Goal: Task Accomplishment & Management: Use online tool/utility

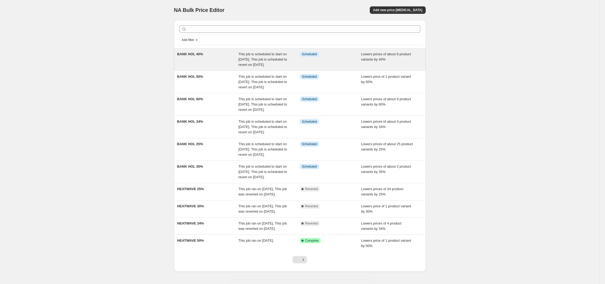
click at [312, 61] on div "Info Scheduled" at bounding box center [330, 60] width 61 height 16
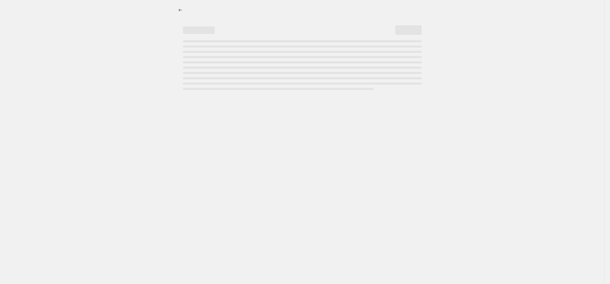
select select "percentage"
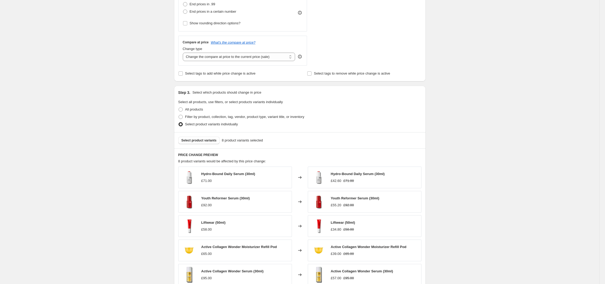
scroll to position [394, 0]
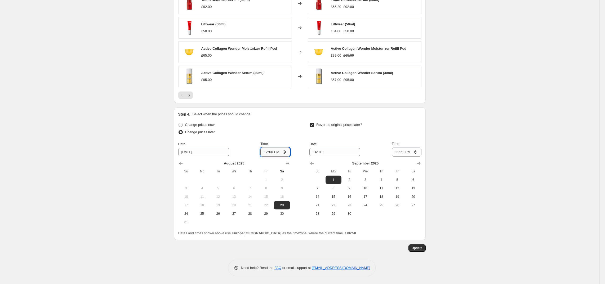
click at [280, 152] on input "12:00" at bounding box center [275, 152] width 30 height 9
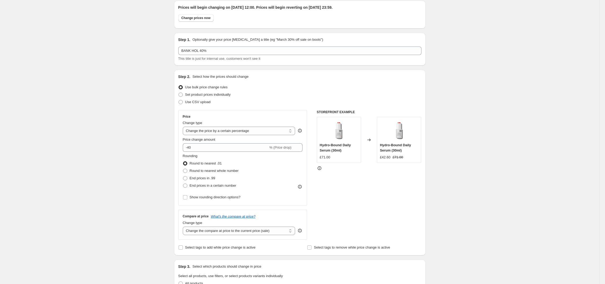
scroll to position [0, 0]
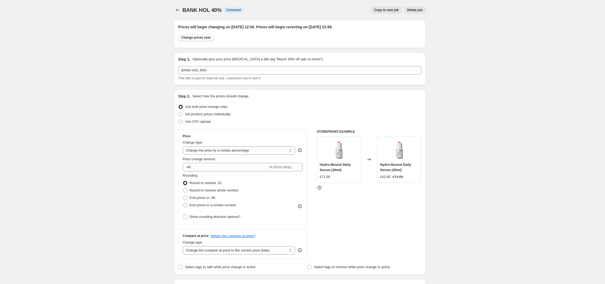
click at [203, 36] on span "Change prices now" at bounding box center [195, 37] width 29 height 4
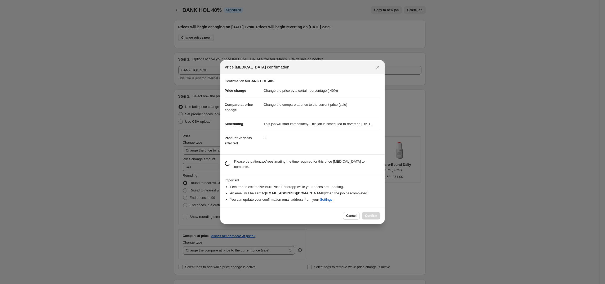
radio input "true"
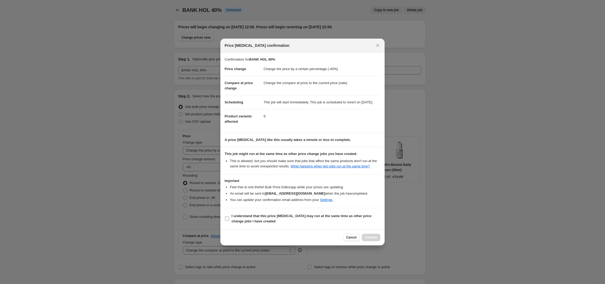
click at [252, 224] on b "I understand that this price change job may run at the same time as other price…" at bounding box center [302, 218] width 140 height 9
click at [229, 221] on input "I understand that this price change job may run at the same time as other price…" at bounding box center [227, 219] width 4 height 4
checkbox input "true"
click at [378, 43] on icon "Close" at bounding box center [377, 45] width 5 height 5
radio input "false"
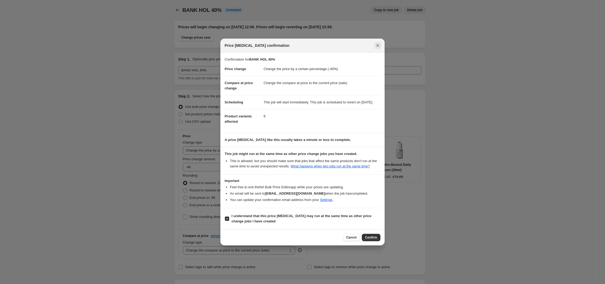
radio input "true"
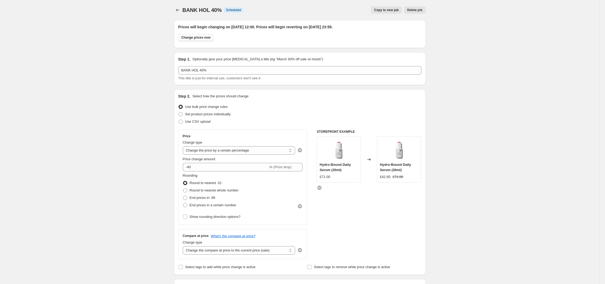
click at [195, 41] on button "Change prices now" at bounding box center [195, 37] width 35 height 7
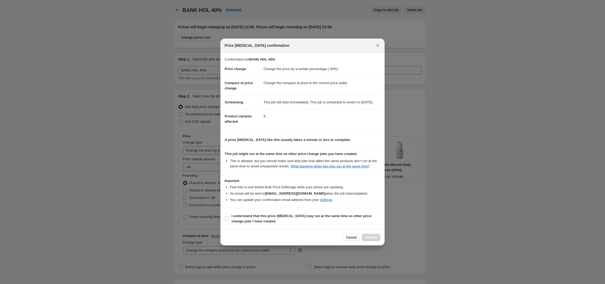
click at [582, 195] on div at bounding box center [302, 142] width 605 height 284
radio input "false"
radio input "true"
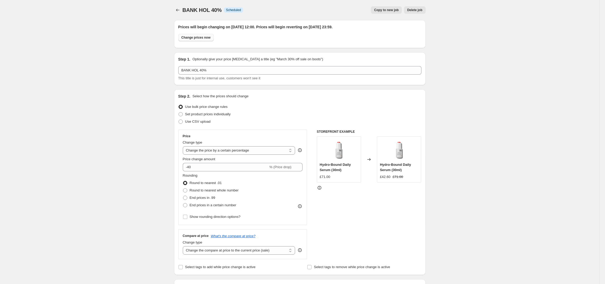
click at [201, 37] on span "Change prices now" at bounding box center [195, 37] width 29 height 4
radio input "true"
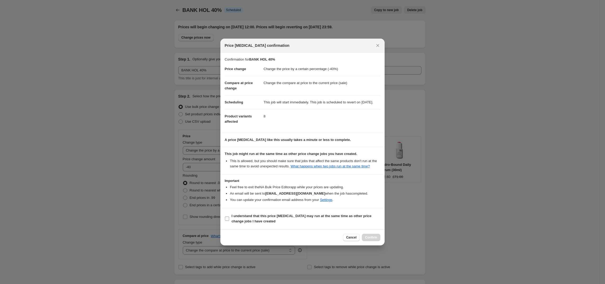
click at [228, 221] on input "I understand that this price change job may run at the same time as other price…" at bounding box center [227, 219] width 4 height 4
checkbox input "true"
click at [374, 240] on span "Confirm" at bounding box center [371, 238] width 12 height 4
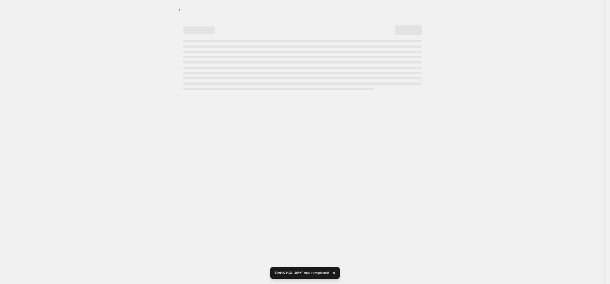
select select "percentage"
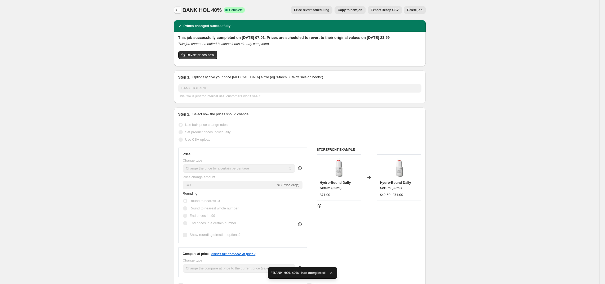
click at [179, 10] on icon "Price change jobs" at bounding box center [177, 10] width 3 height 3
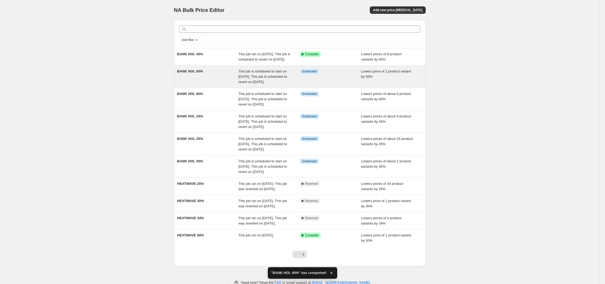
click at [209, 79] on div "BANK HOL 50%" at bounding box center [207, 77] width 61 height 16
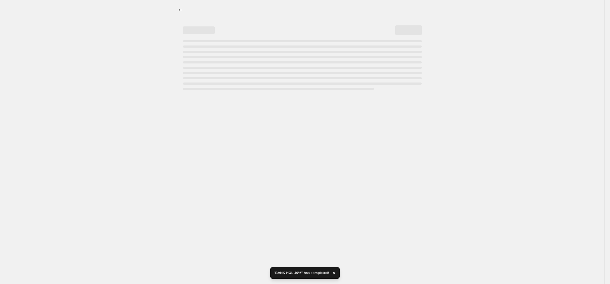
select select "percentage"
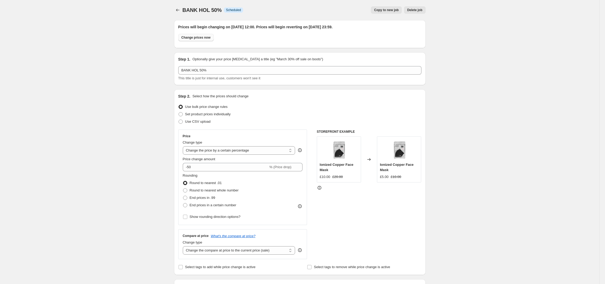
click at [205, 37] on span "Change prices now" at bounding box center [195, 37] width 29 height 4
radio input "true"
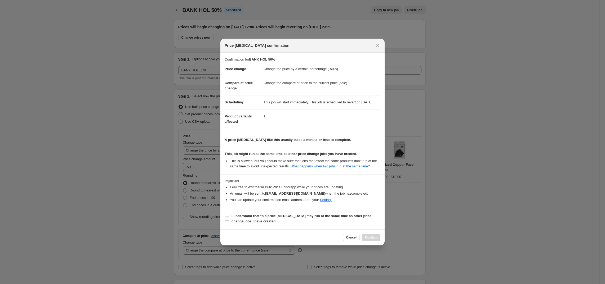
click at [229, 224] on label "I understand that this price change job may run at the same time as other price…" at bounding box center [303, 219] width 156 height 13
click at [229, 221] on input "I understand that this price change job may run at the same time as other price…" at bounding box center [227, 219] width 4 height 4
checkbox input "true"
click at [372, 240] on span "Confirm" at bounding box center [371, 238] width 12 height 4
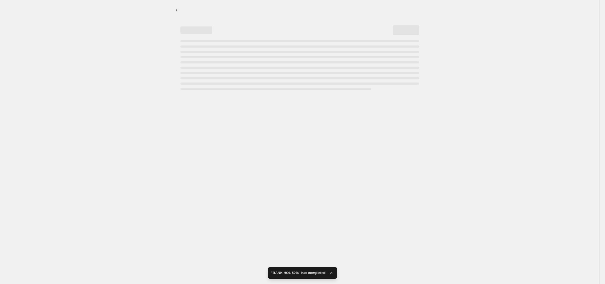
select select "percentage"
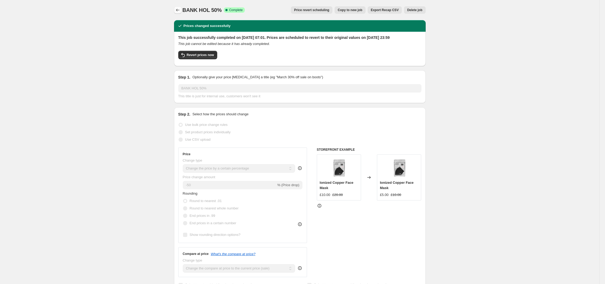
click at [179, 10] on icon "Price change jobs" at bounding box center [177, 9] width 5 height 5
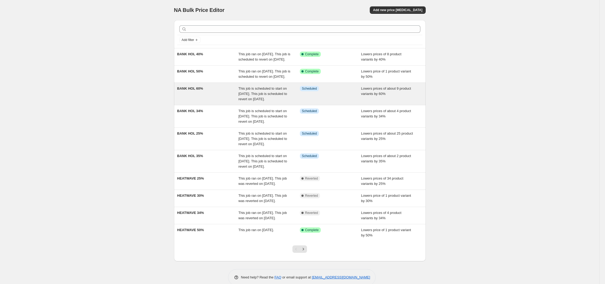
click at [198, 102] on div "BANK HOL 60%" at bounding box center [207, 94] width 61 height 16
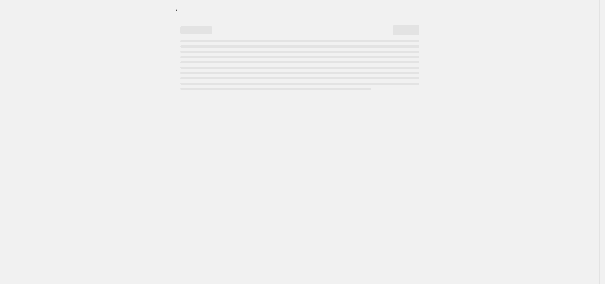
select select "percentage"
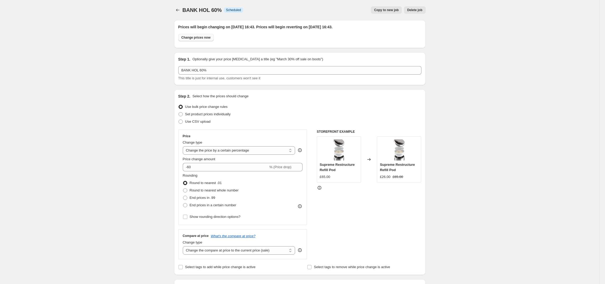
click at [204, 38] on span "Change prices now" at bounding box center [195, 37] width 29 height 4
radio input "true"
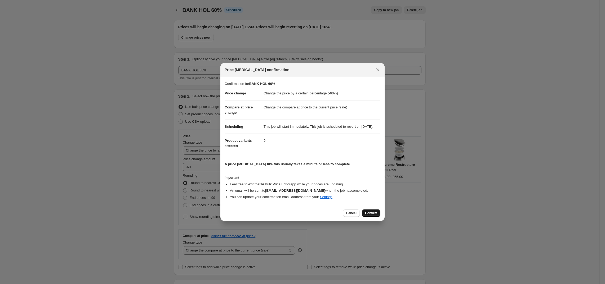
click at [375, 215] on span "Confirm" at bounding box center [371, 213] width 12 height 4
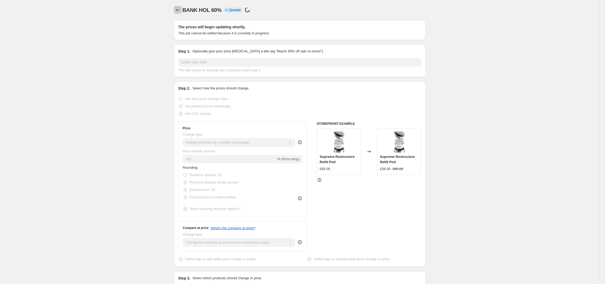
click at [179, 8] on icon "Price change jobs" at bounding box center [177, 9] width 5 height 5
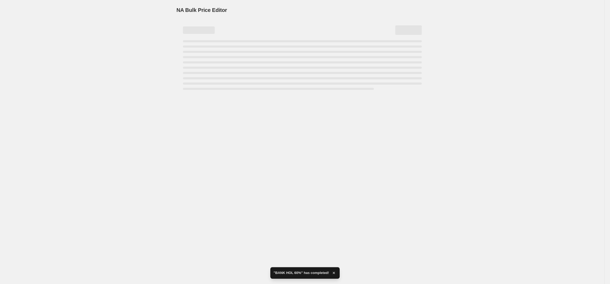
click at [220, 123] on div "NA Bulk Price Editor. This page is ready NA Bulk Price Editor" at bounding box center [302, 142] width 605 height 284
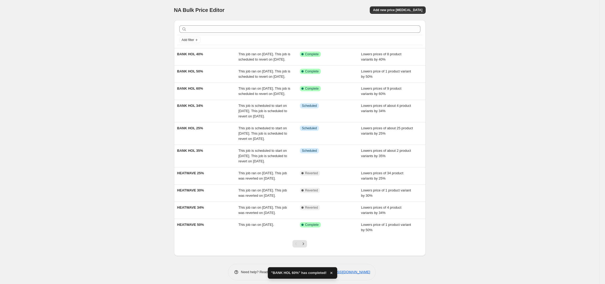
click at [220, 119] on div "BANK HOL 34%" at bounding box center [207, 111] width 61 height 16
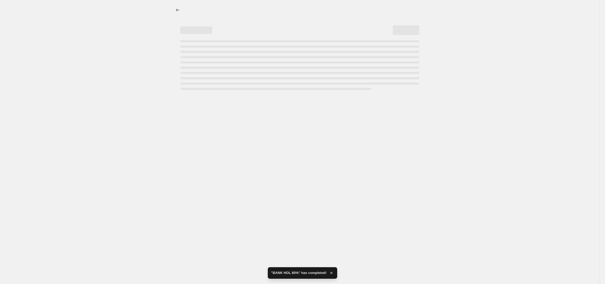
select select "percentage"
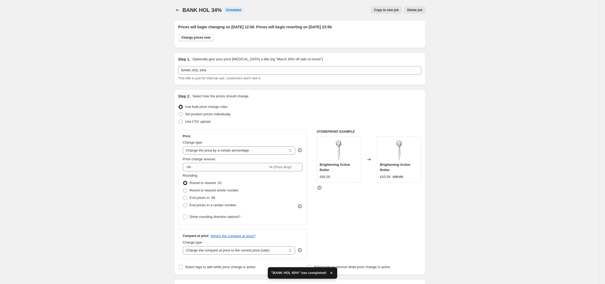
click at [201, 41] on button "Change prices now" at bounding box center [195, 37] width 35 height 7
radio input "true"
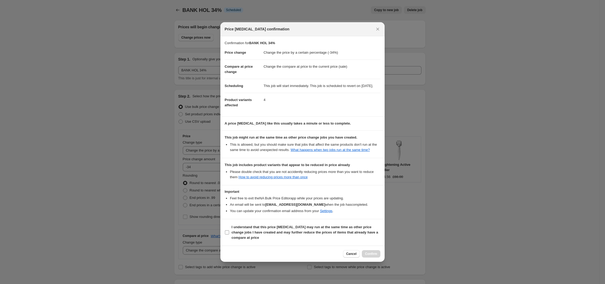
click at [229, 237] on label "I understand that this price change job may run at the same time as other price…" at bounding box center [303, 233] width 156 height 18
click at [229, 235] on input "I understand that this price change job may run at the same time as other price…" at bounding box center [227, 233] width 4 height 4
checkbox input "true"
click at [374, 256] on span "Confirm" at bounding box center [371, 254] width 12 height 4
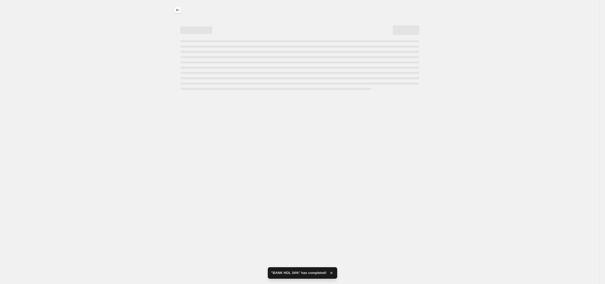
select select "percentage"
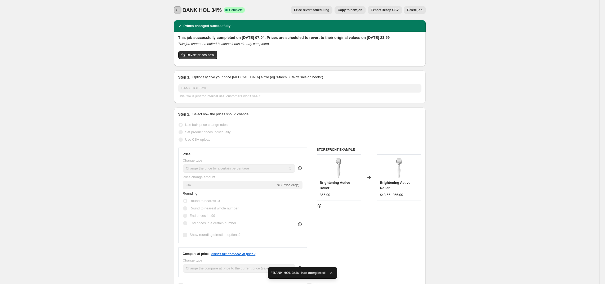
click at [179, 7] on button "Price change jobs" at bounding box center [177, 9] width 7 height 7
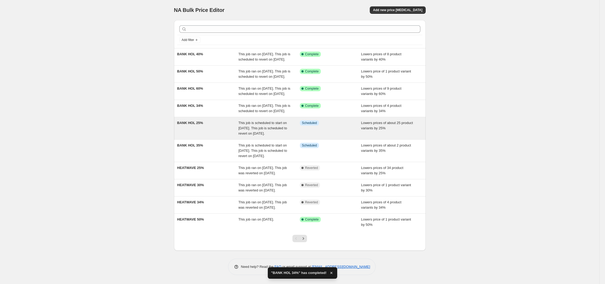
click at [239, 136] on div "BANK HOL 25%" at bounding box center [207, 129] width 61 height 16
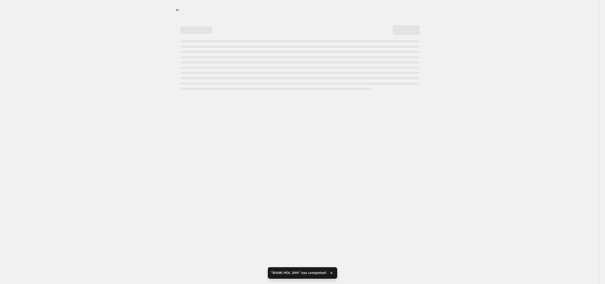
select select "percentage"
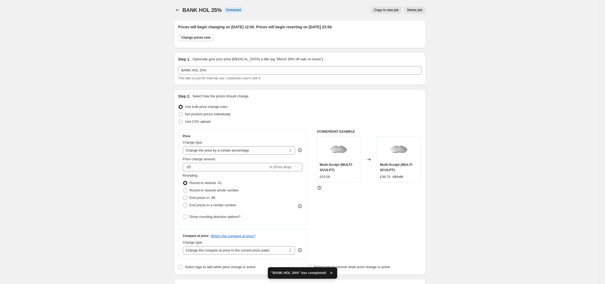
click at [199, 39] on span "Change prices now" at bounding box center [195, 37] width 29 height 4
radio input "true"
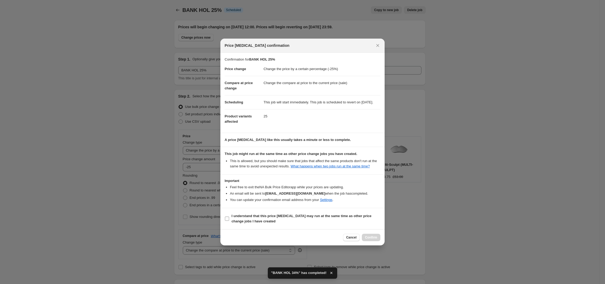
click at [226, 225] on label "I understand that this price change job may run at the same time as other price…" at bounding box center [303, 219] width 156 height 13
click at [226, 221] on input "I understand that this price change job may run at the same time as other price…" at bounding box center [227, 219] width 4 height 4
checkbox input "true"
click at [372, 240] on span "Confirm" at bounding box center [371, 238] width 12 height 4
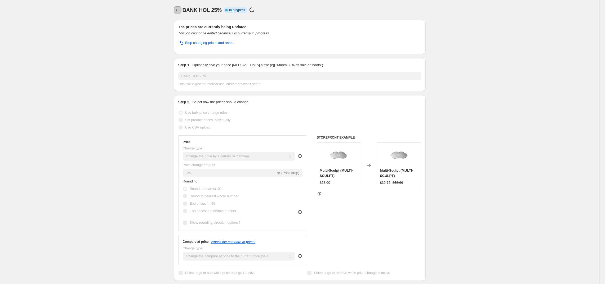
click at [180, 13] on button "Price change jobs" at bounding box center [177, 9] width 7 height 7
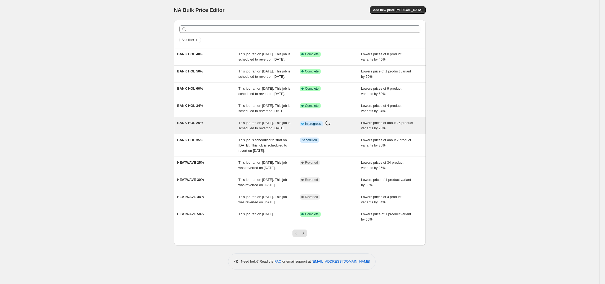
click at [208, 131] on div "BANK HOL 25%" at bounding box center [207, 126] width 61 height 11
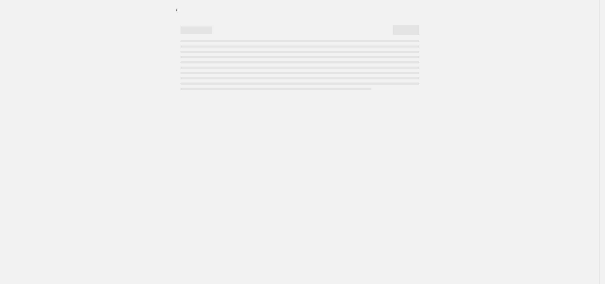
select select "percentage"
click at [178, 11] on icon "Price change jobs" at bounding box center [180, 9] width 5 height 5
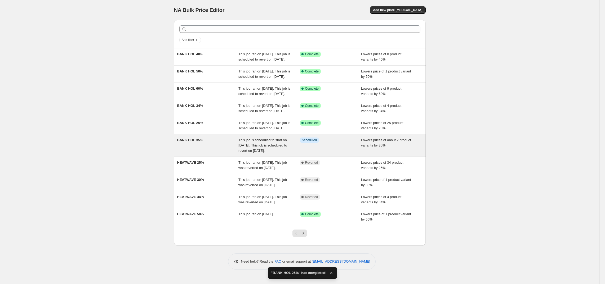
click at [226, 157] on div "BANK HOL 35% This job is scheduled to start on 23 August 2025. This job is sche…" at bounding box center [300, 146] width 252 height 22
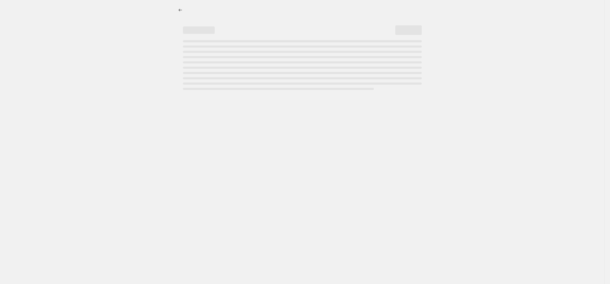
select select "percentage"
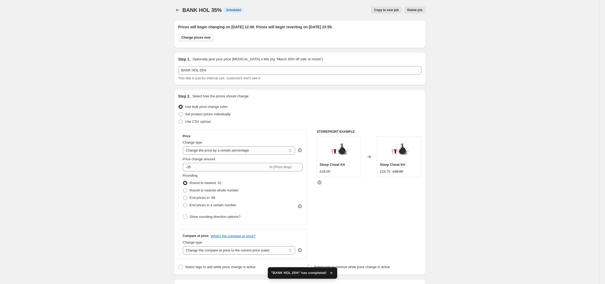
click at [210, 40] on button "Change prices now" at bounding box center [195, 37] width 35 height 7
radio input "true"
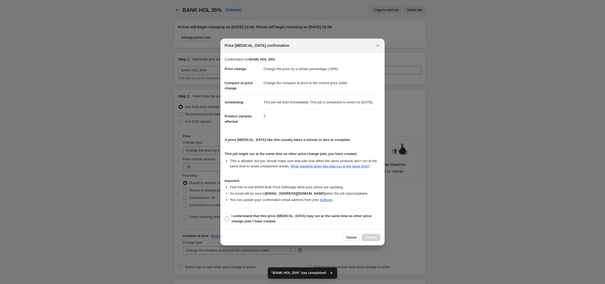
click at [229, 218] on label "I understand that this price change job may run at the same time as other price…" at bounding box center [303, 219] width 156 height 13
click at [229, 218] on input "I understand that this price change job may run at the same time as other price…" at bounding box center [227, 219] width 4 height 4
checkbox input "true"
click at [370, 240] on span "Confirm" at bounding box center [371, 238] width 12 height 4
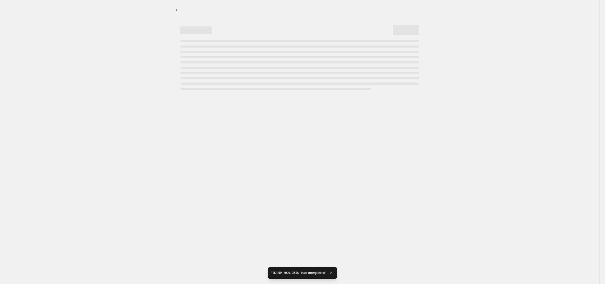
select select "percentage"
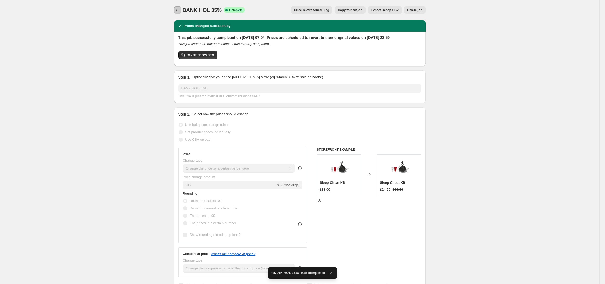
click at [180, 11] on icon "Price change jobs" at bounding box center [177, 9] width 5 height 5
